Goal: Task Accomplishment & Management: Use online tool/utility

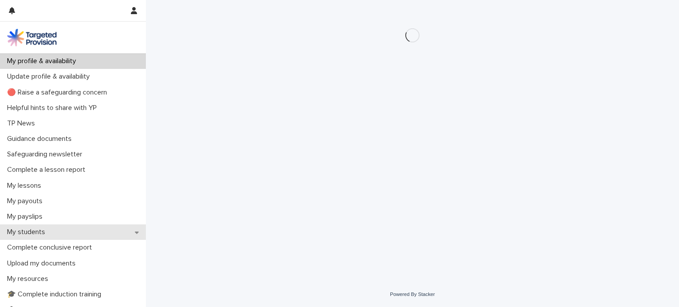
click at [57, 231] on div "My students" at bounding box center [73, 232] width 146 height 15
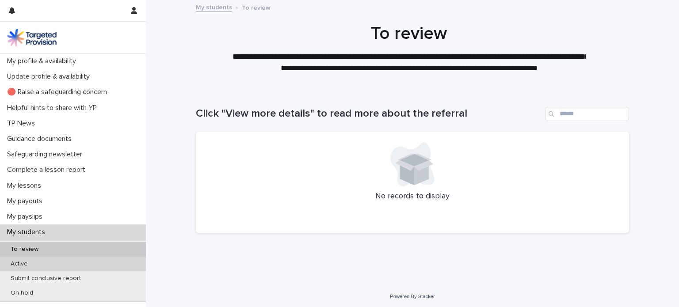
click at [46, 265] on div "Active" at bounding box center [73, 264] width 146 height 15
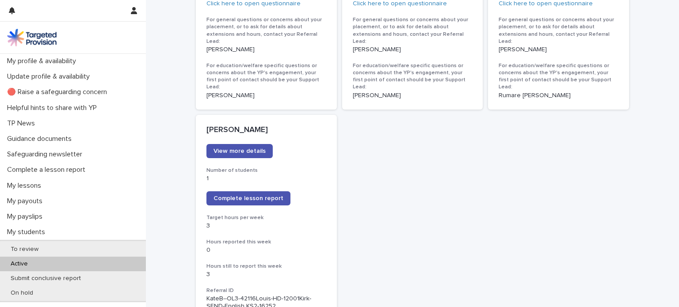
scroll to position [1269, 0]
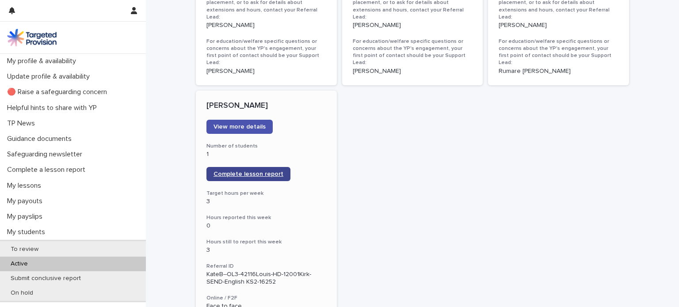
click at [248, 171] on span "Complete lesson report" at bounding box center [248, 174] width 70 height 6
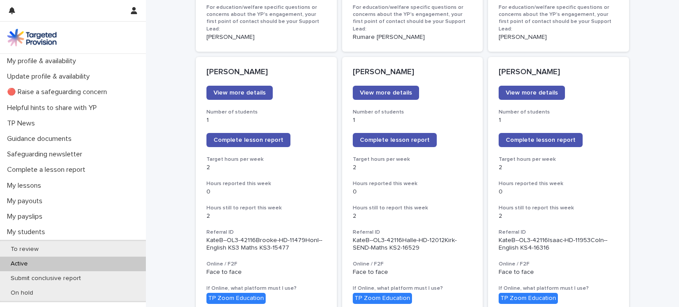
scroll to position [686, 0]
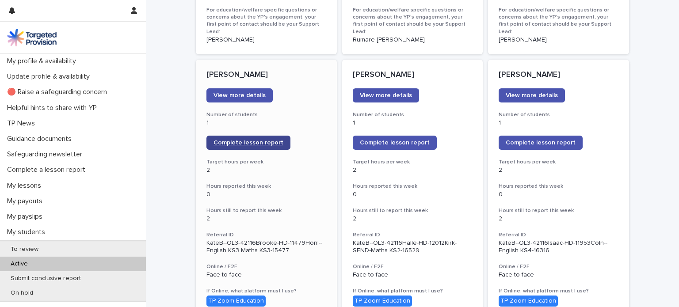
click at [253, 140] on span "Complete lesson report" at bounding box center [248, 143] width 70 height 6
